Goal: Task Accomplishment & Management: Use online tool/utility

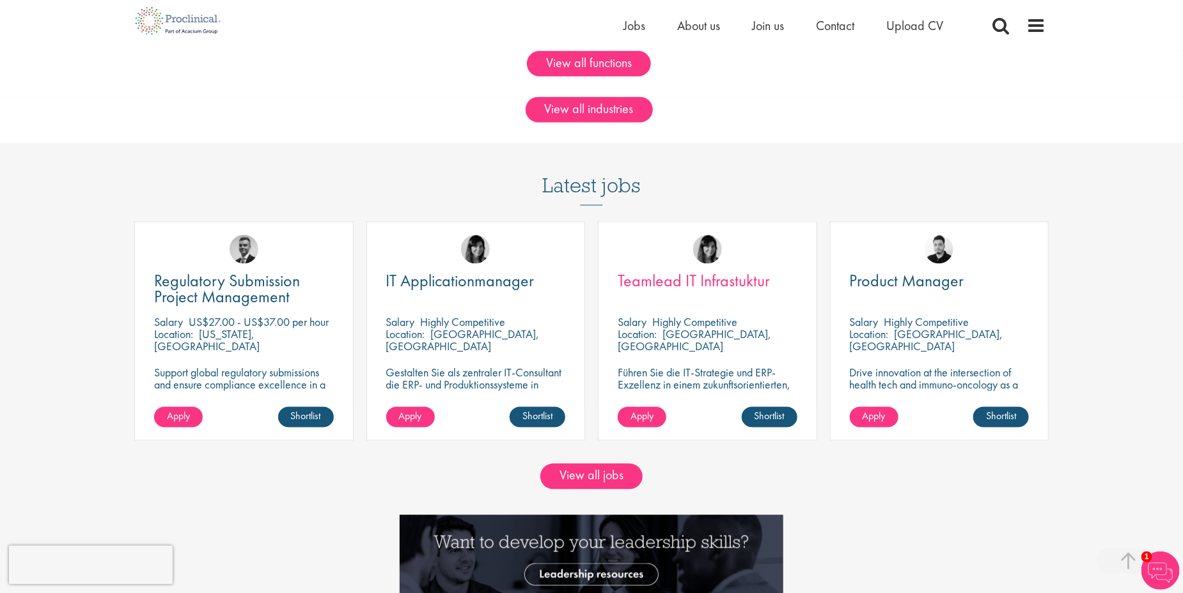
scroll to position [1151, 0]
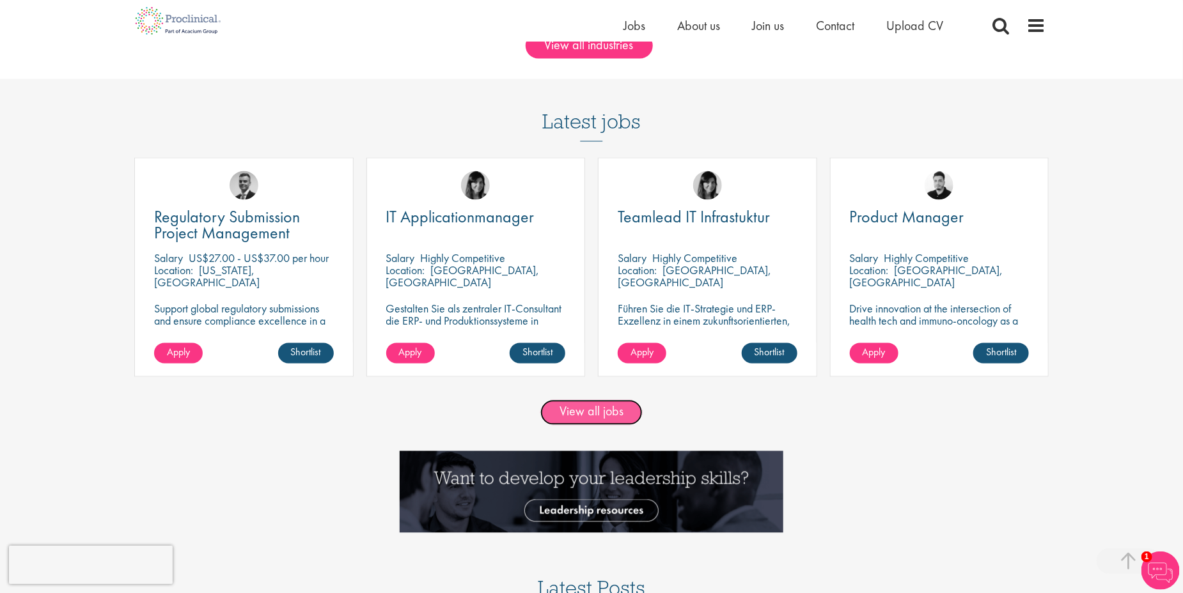
click at [595, 407] on link "View all jobs" at bounding box center [591, 413] width 102 height 26
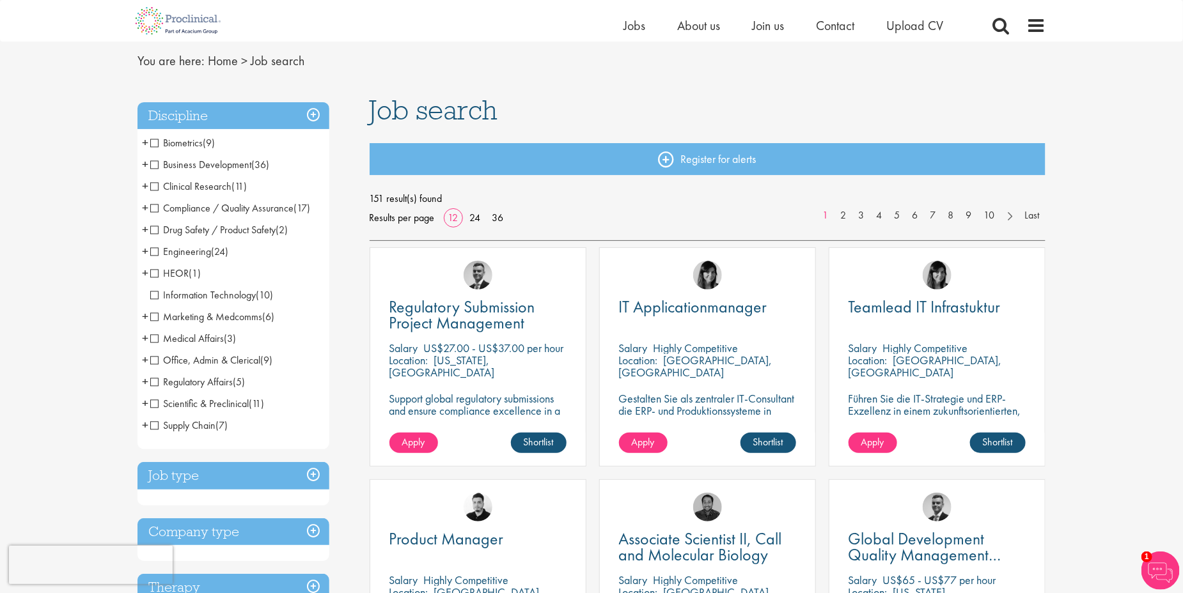
scroll to position [64, 0]
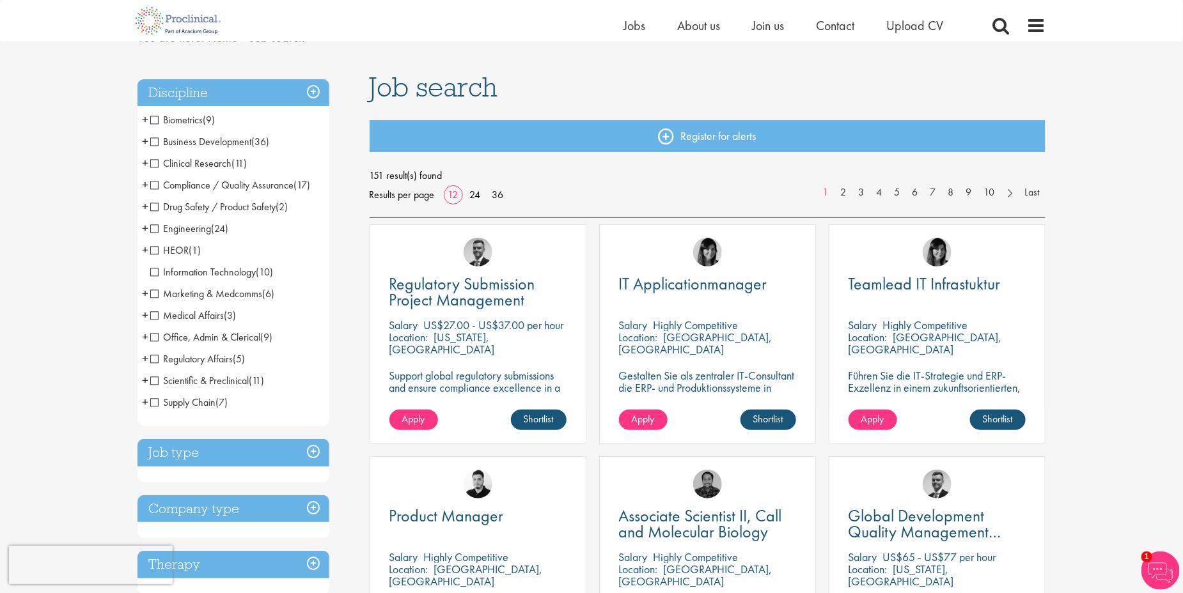
click at [154, 228] on span "Engineering" at bounding box center [180, 228] width 61 height 13
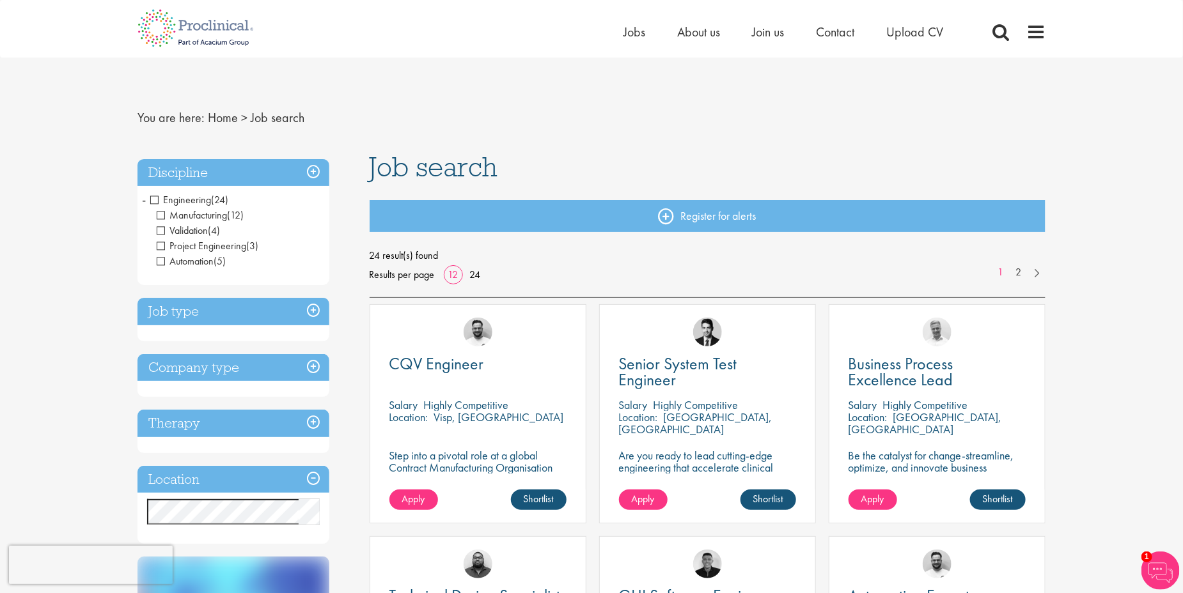
click at [144, 199] on span "-" at bounding box center [144, 199] width 4 height 19
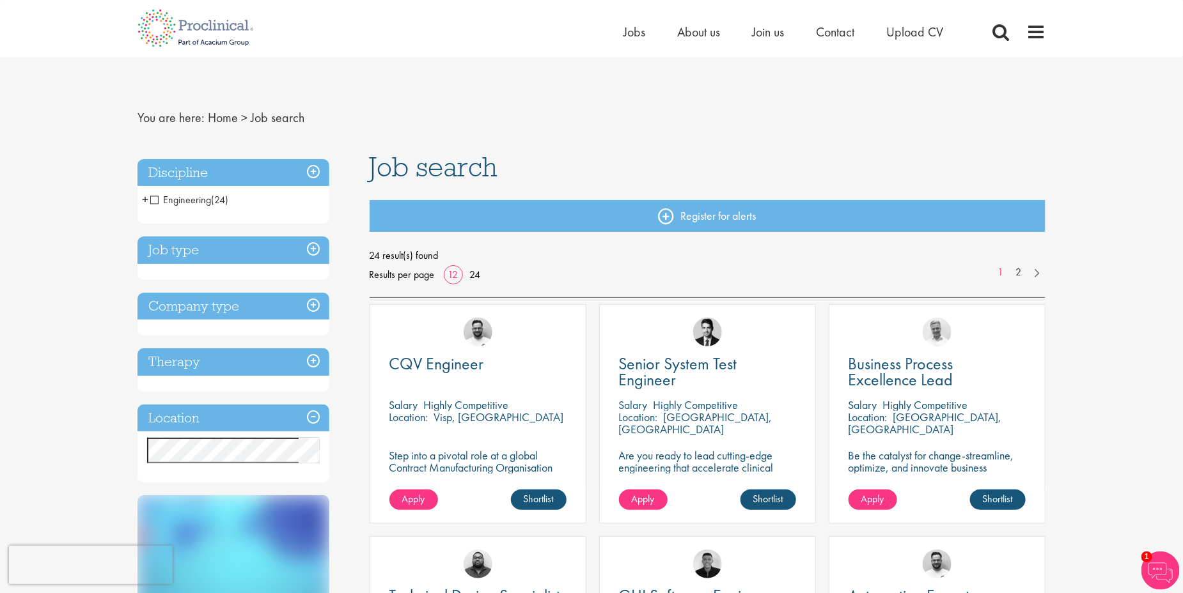
click at [153, 198] on span "Engineering" at bounding box center [180, 199] width 61 height 13
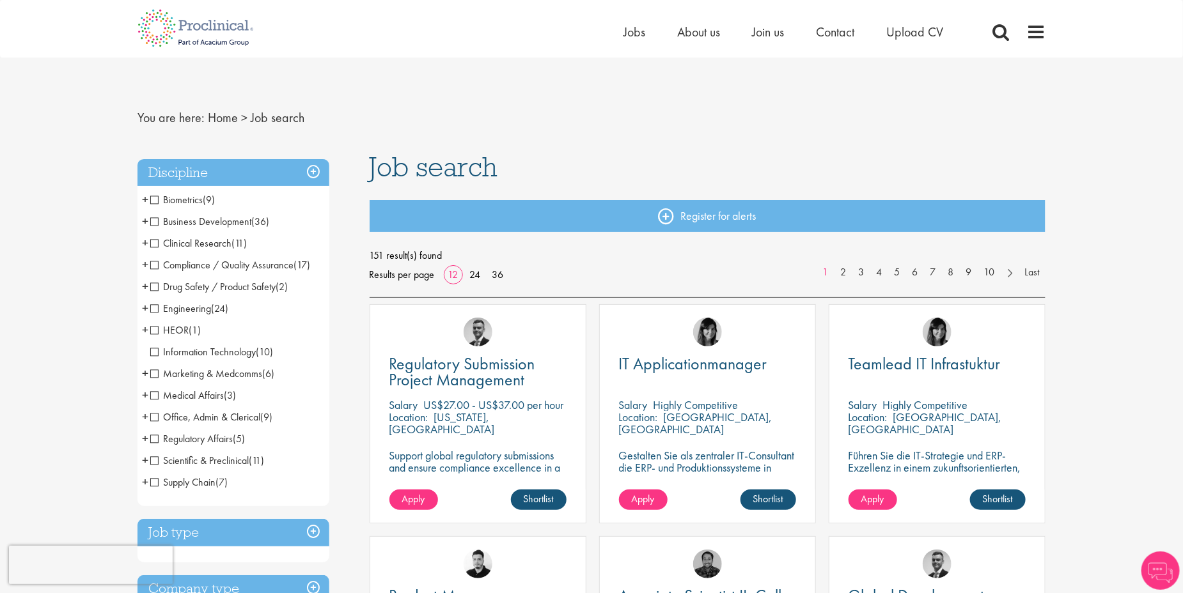
click at [153, 351] on span "Information Technology" at bounding box center [202, 351] width 105 height 13
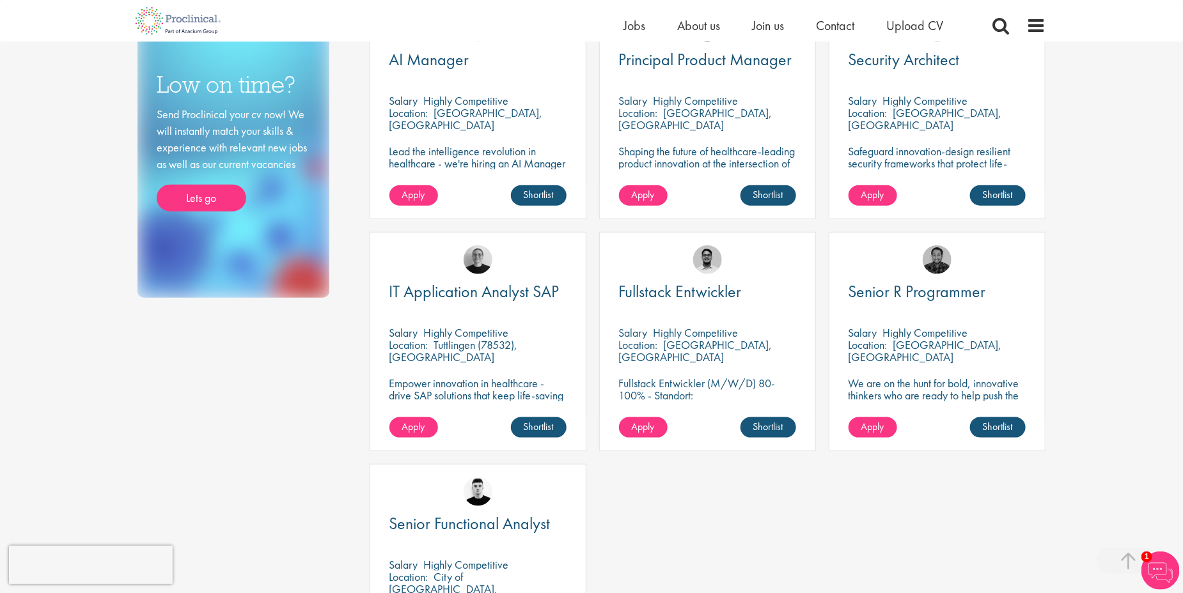
scroll to position [511, 0]
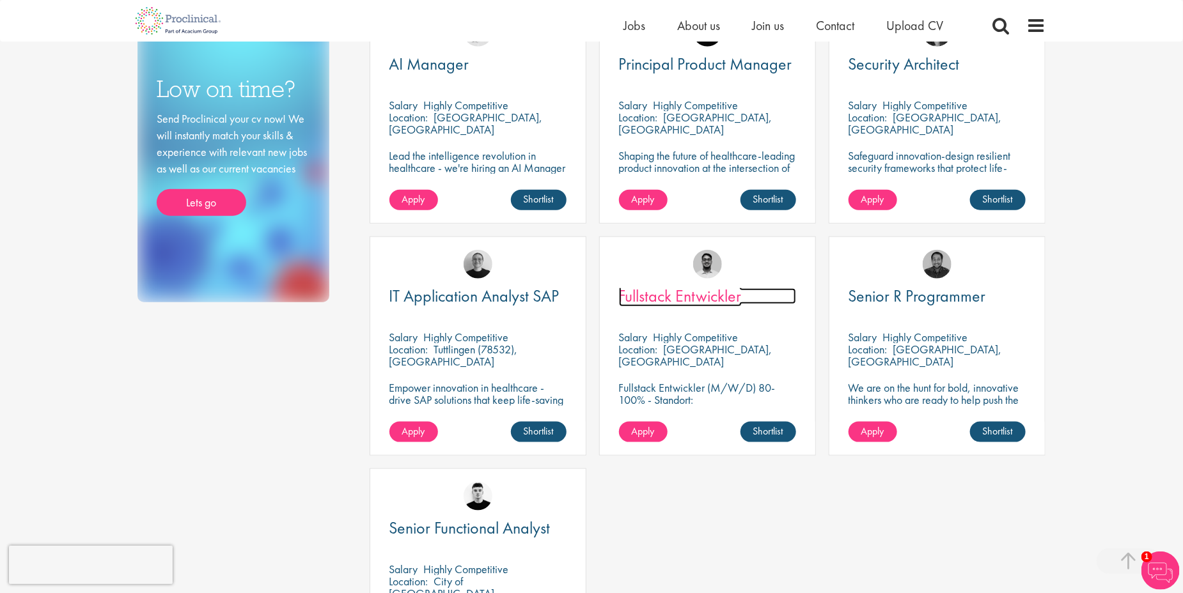
click at [641, 300] on span "Fullstack Entwickler" at bounding box center [680, 296] width 123 height 22
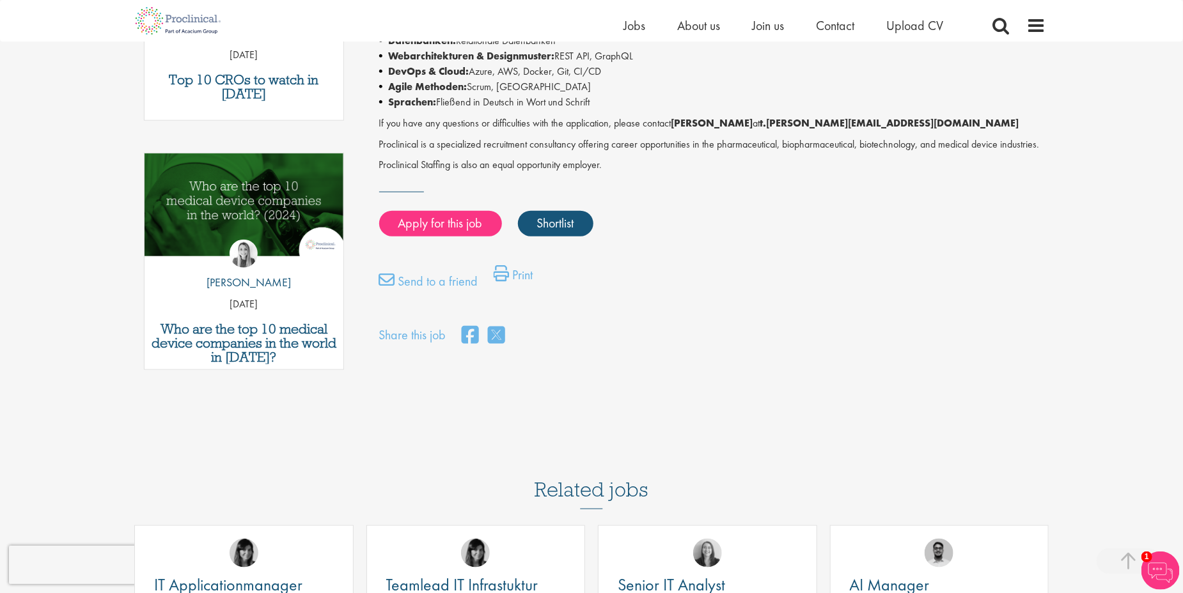
scroll to position [575, 0]
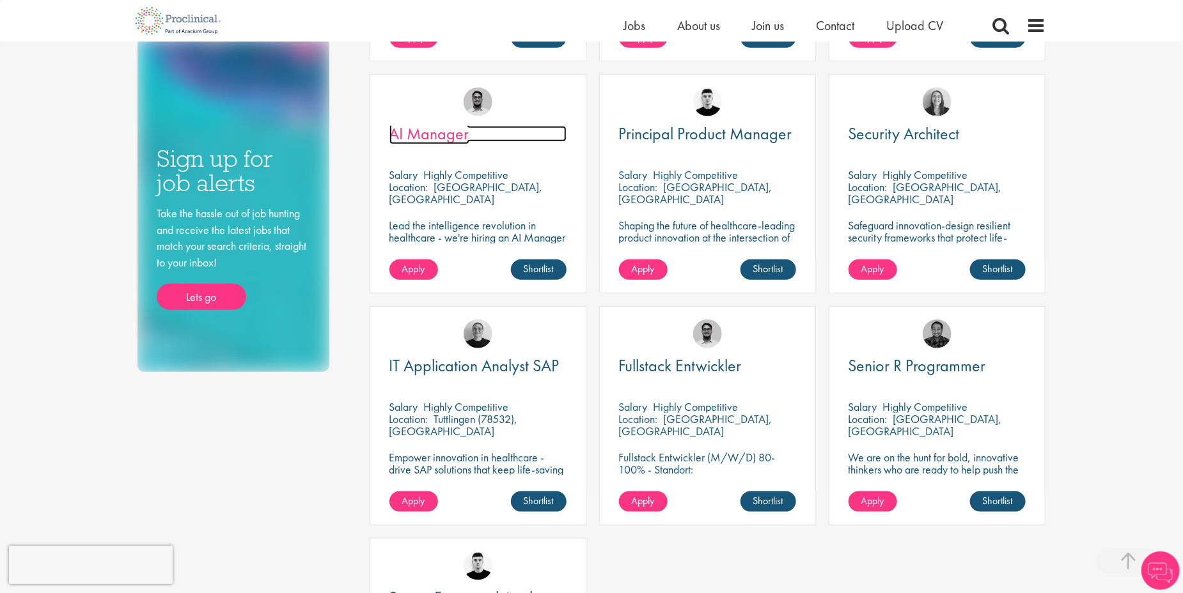
click at [454, 136] on span "AI Manager" at bounding box center [429, 134] width 80 height 22
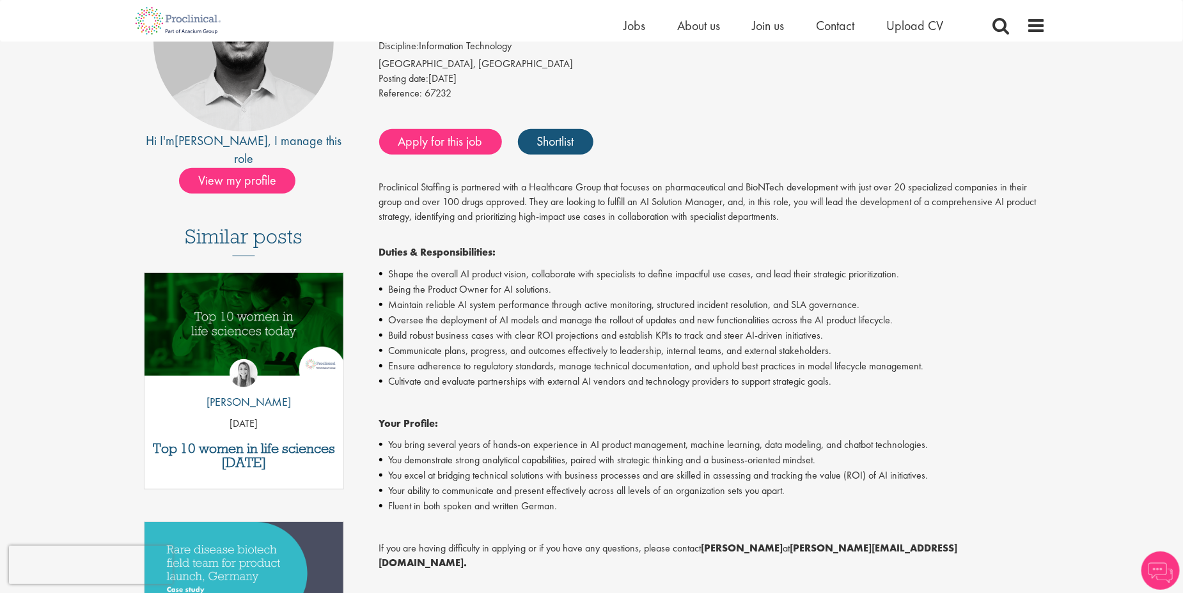
click at [436, 280] on li "Shape the overall AI product vision, collaborate with specialists to define imp…" at bounding box center [712, 274] width 667 height 15
drag, startPoint x: 458, startPoint y: 274, endPoint x: 526, endPoint y: 276, distance: 67.8
click at [526, 276] on li "Shape the overall AI product vision, collaborate with specialists to define imp…" at bounding box center [712, 274] width 667 height 15
click at [554, 325] on li "Oversee the deployment of AI models and manage the rollout of updates and new f…" at bounding box center [712, 320] width 667 height 15
